Goal: Transaction & Acquisition: Book appointment/travel/reservation

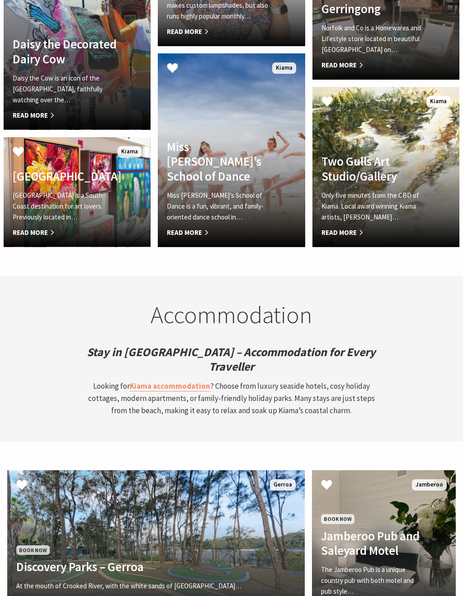
scroll to position [2492, 0]
click at [179, 381] on strong "Kiama accommodation" at bounding box center [170, 386] width 81 height 10
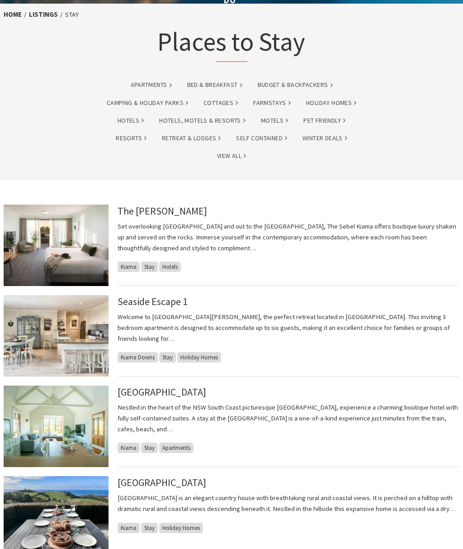
scroll to position [45, 0]
click at [164, 215] on link "The Sebel Kiama" at bounding box center [163, 210] width 90 height 13
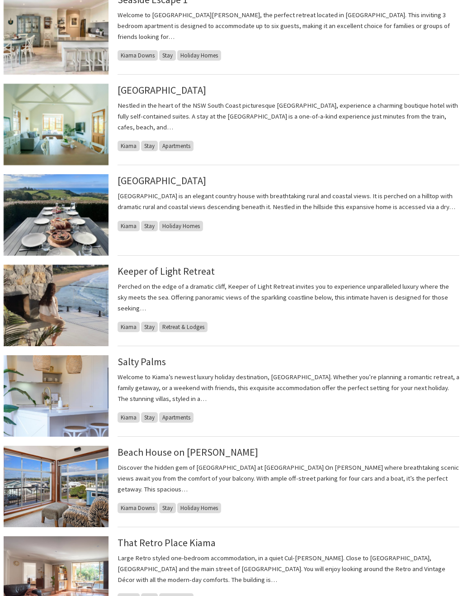
scroll to position [347, 0]
click at [151, 361] on link "Salty Palms" at bounding box center [142, 361] width 48 height 13
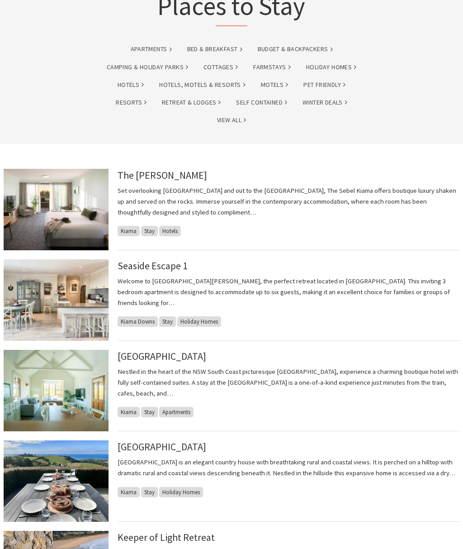
scroll to position [80, 0]
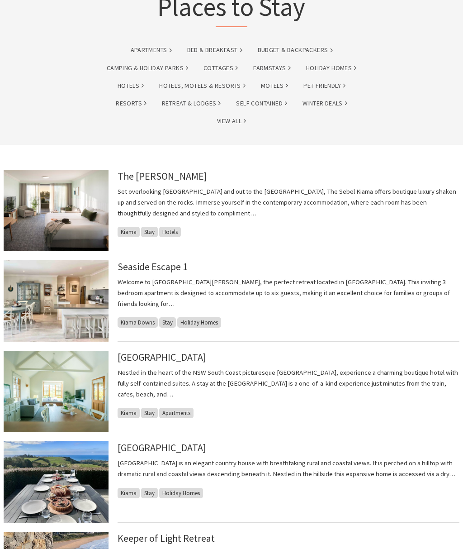
click at [180, 261] on link "Seaside Escape 1" at bounding box center [153, 266] width 70 height 13
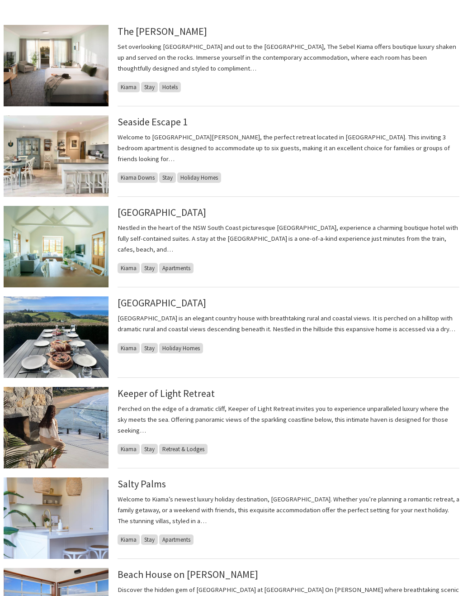
scroll to position [228, 0]
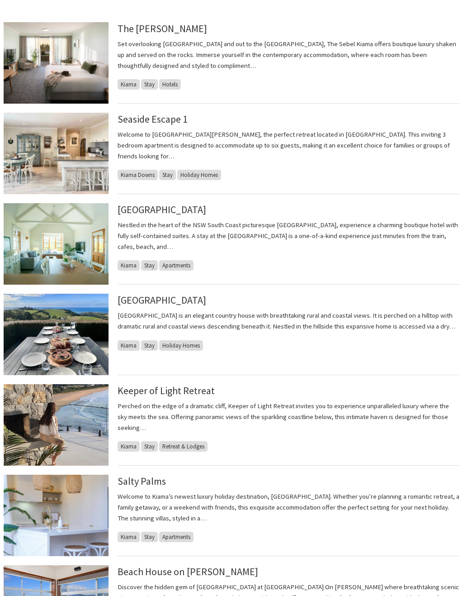
click at [190, 209] on link "Bellevue Boutique Hotel Kiama" at bounding box center [162, 209] width 89 height 13
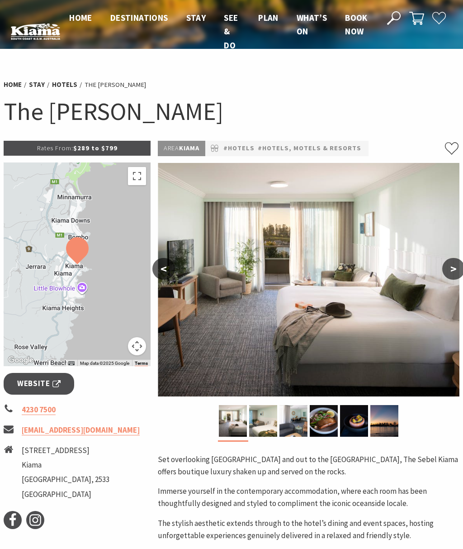
click at [453, 269] on button ">" at bounding box center [453, 269] width 23 height 22
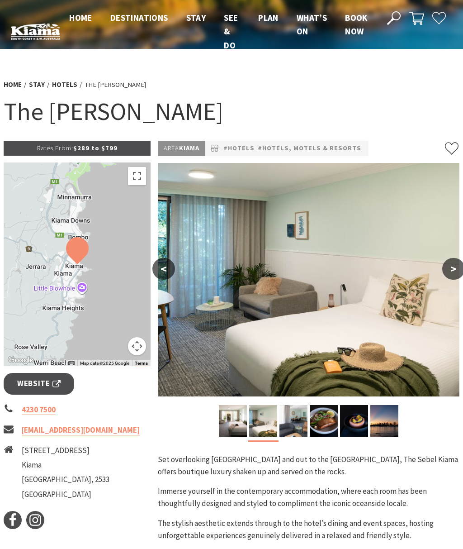
click at [449, 269] on button ">" at bounding box center [453, 269] width 23 height 22
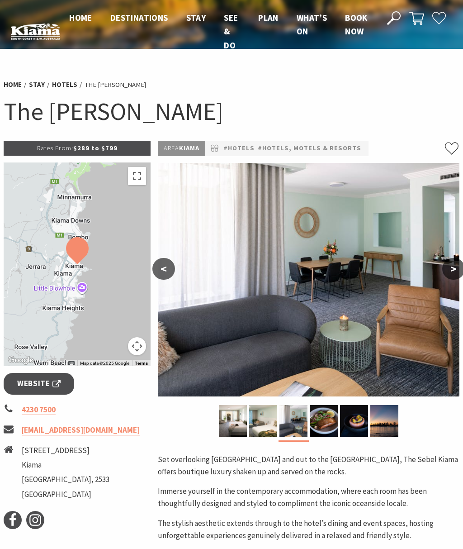
click at [448, 269] on button ">" at bounding box center [453, 269] width 23 height 22
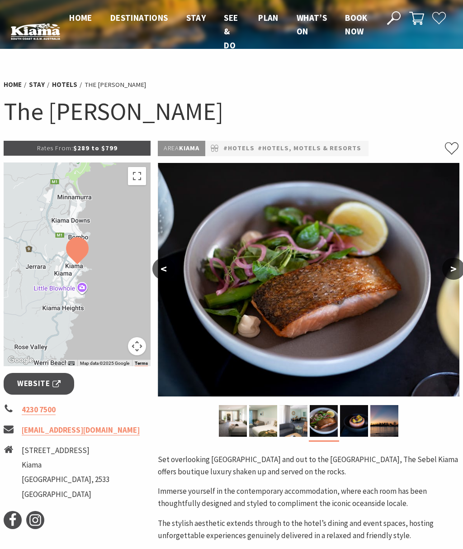
click at [449, 271] on button ">" at bounding box center [453, 269] width 23 height 22
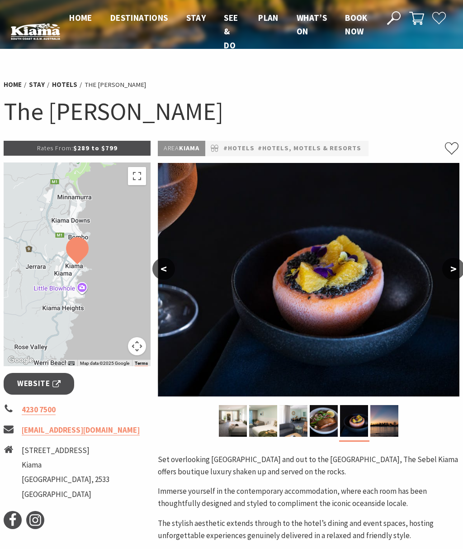
click at [58, 381] on span "Website" at bounding box center [38, 383] width 43 height 12
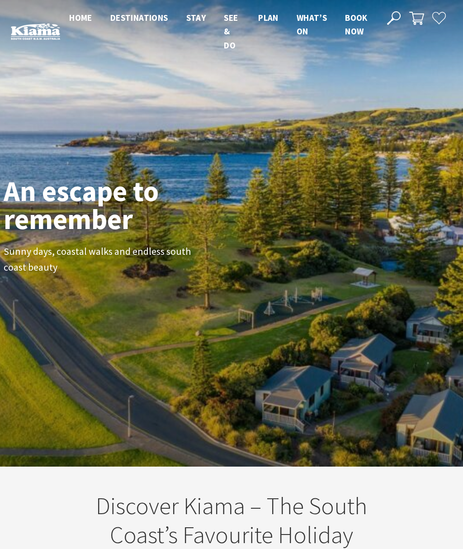
scroll to position [2492, 0]
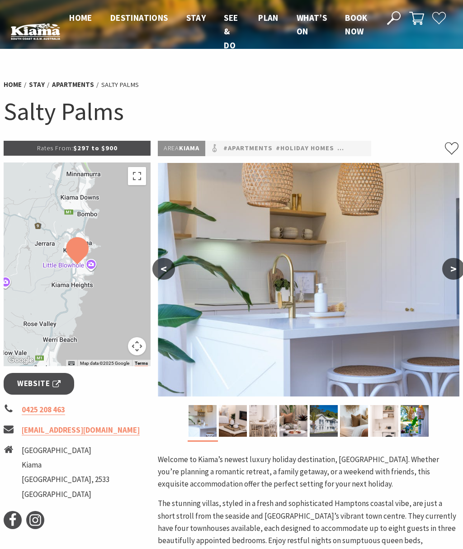
click at [59, 381] on span "Website" at bounding box center [38, 383] width 43 height 12
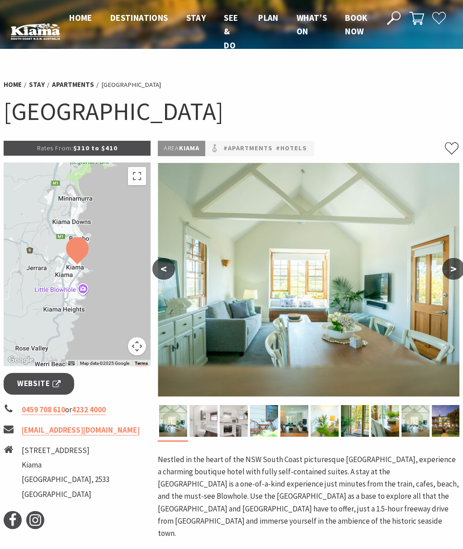
click at [455, 265] on button ">" at bounding box center [453, 269] width 23 height 22
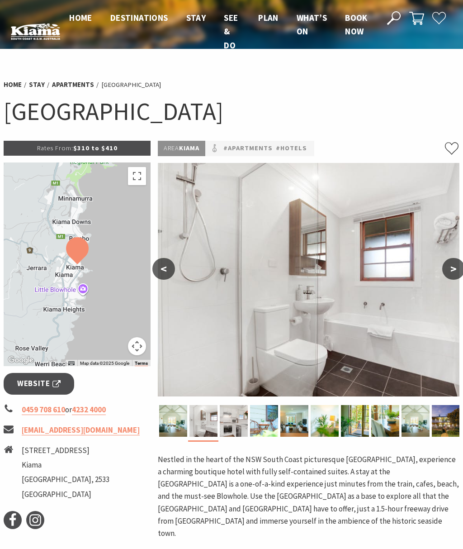
click at [451, 269] on button ">" at bounding box center [453, 269] width 23 height 22
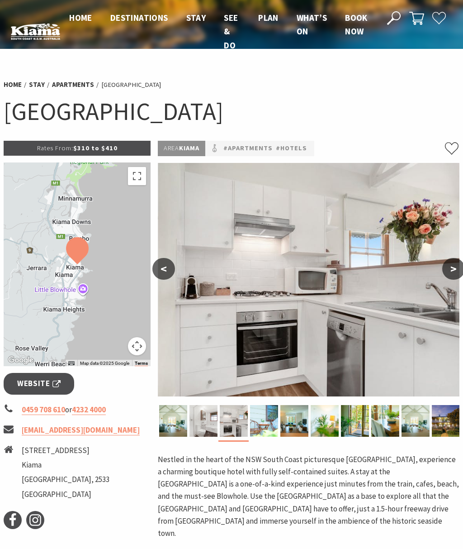
click at [451, 267] on button ">" at bounding box center [453, 269] width 23 height 22
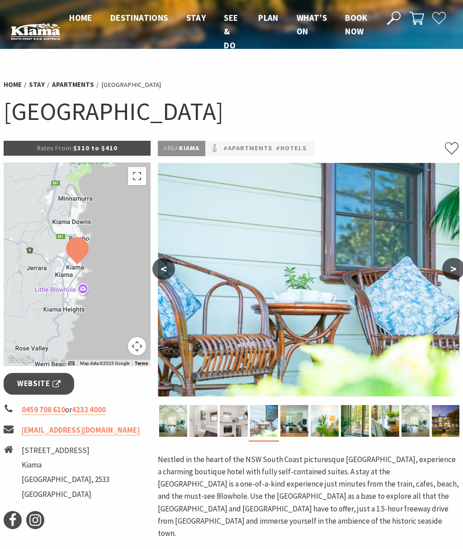
click at [457, 265] on button ">" at bounding box center [453, 269] width 23 height 22
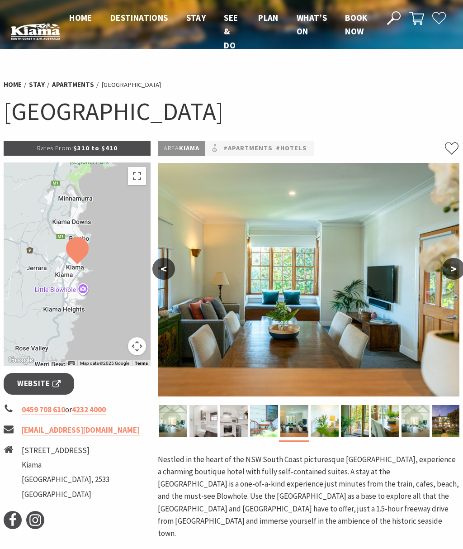
click at [456, 266] on button ">" at bounding box center [453, 269] width 23 height 22
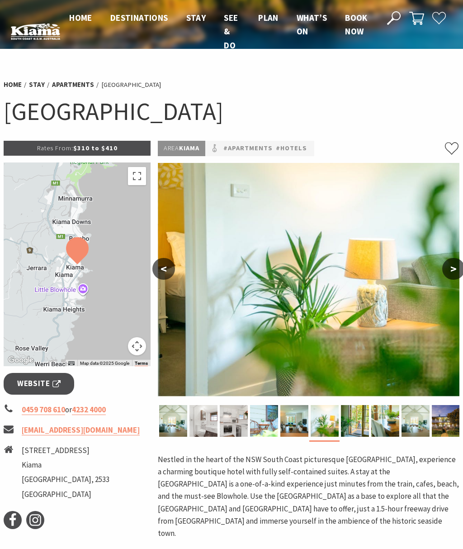
click at [459, 264] on button ">" at bounding box center [453, 269] width 23 height 22
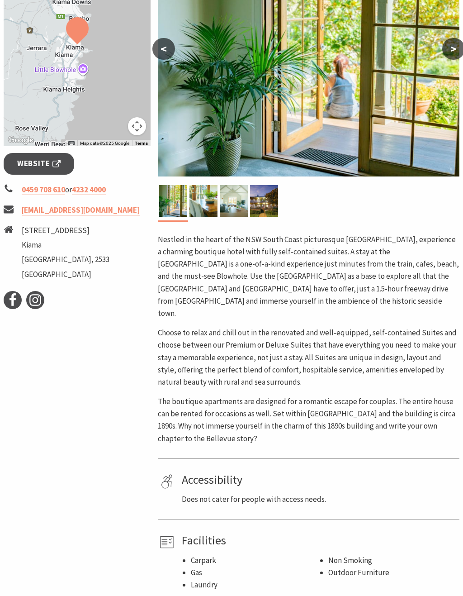
scroll to position [234, 0]
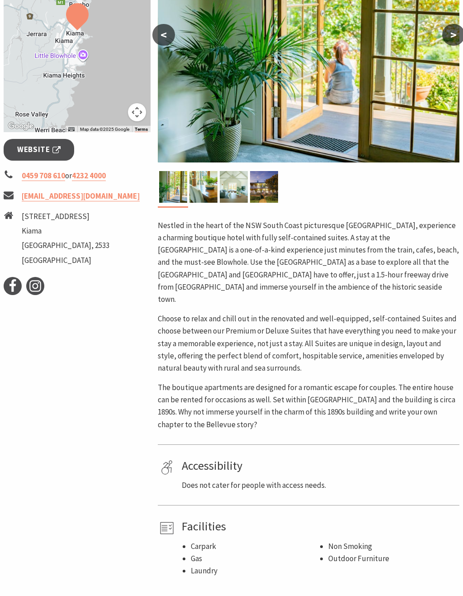
click at [34, 154] on span "Website" at bounding box center [38, 149] width 43 height 12
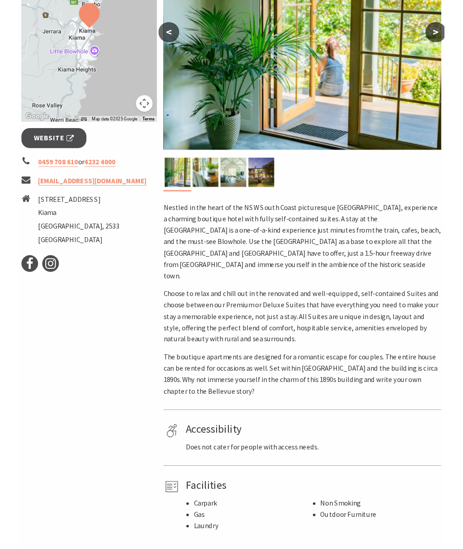
scroll to position [233, 0]
